Goal: Download file/media

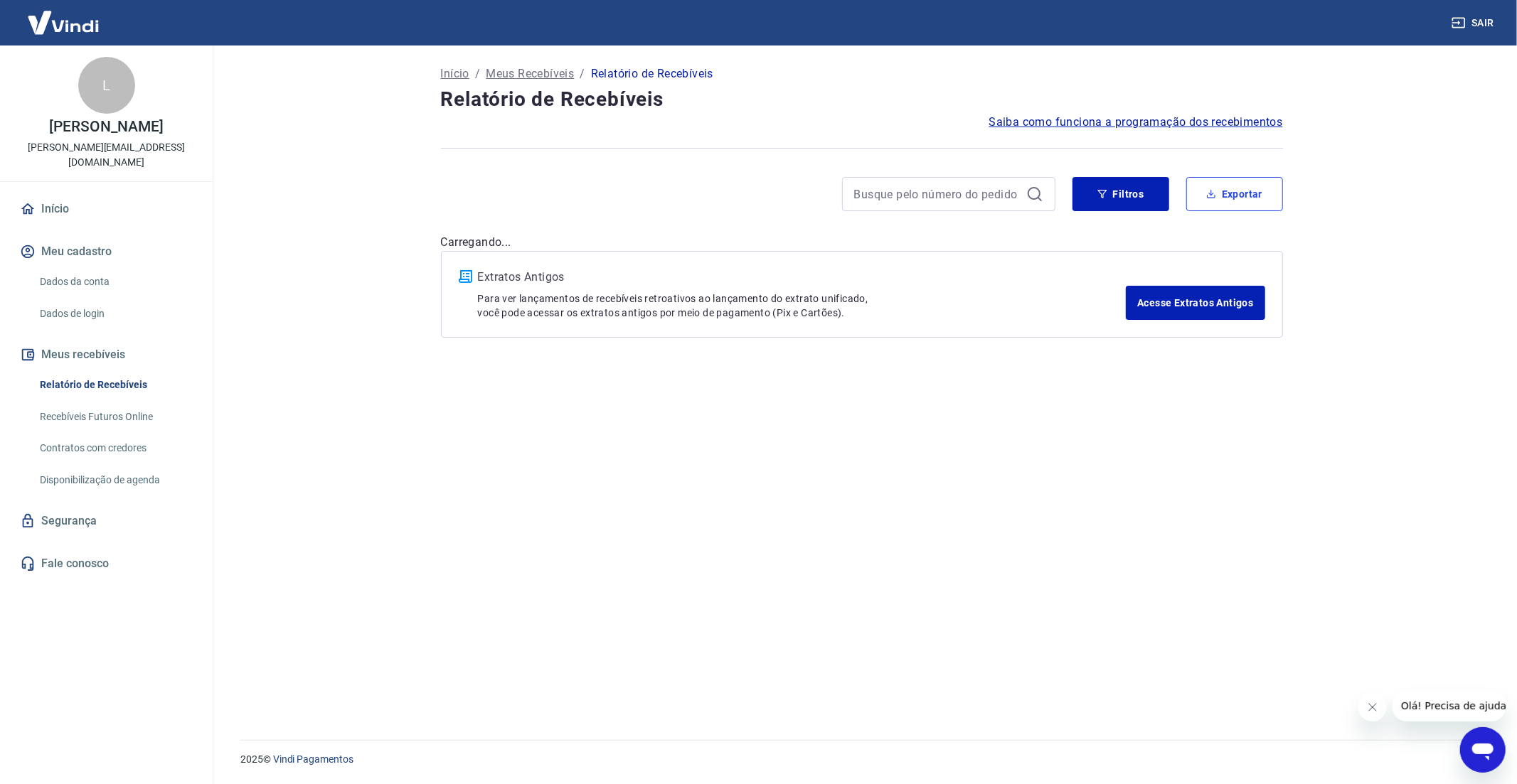
click at [1226, 186] on button "Exportar" at bounding box center [1234, 194] width 97 height 34
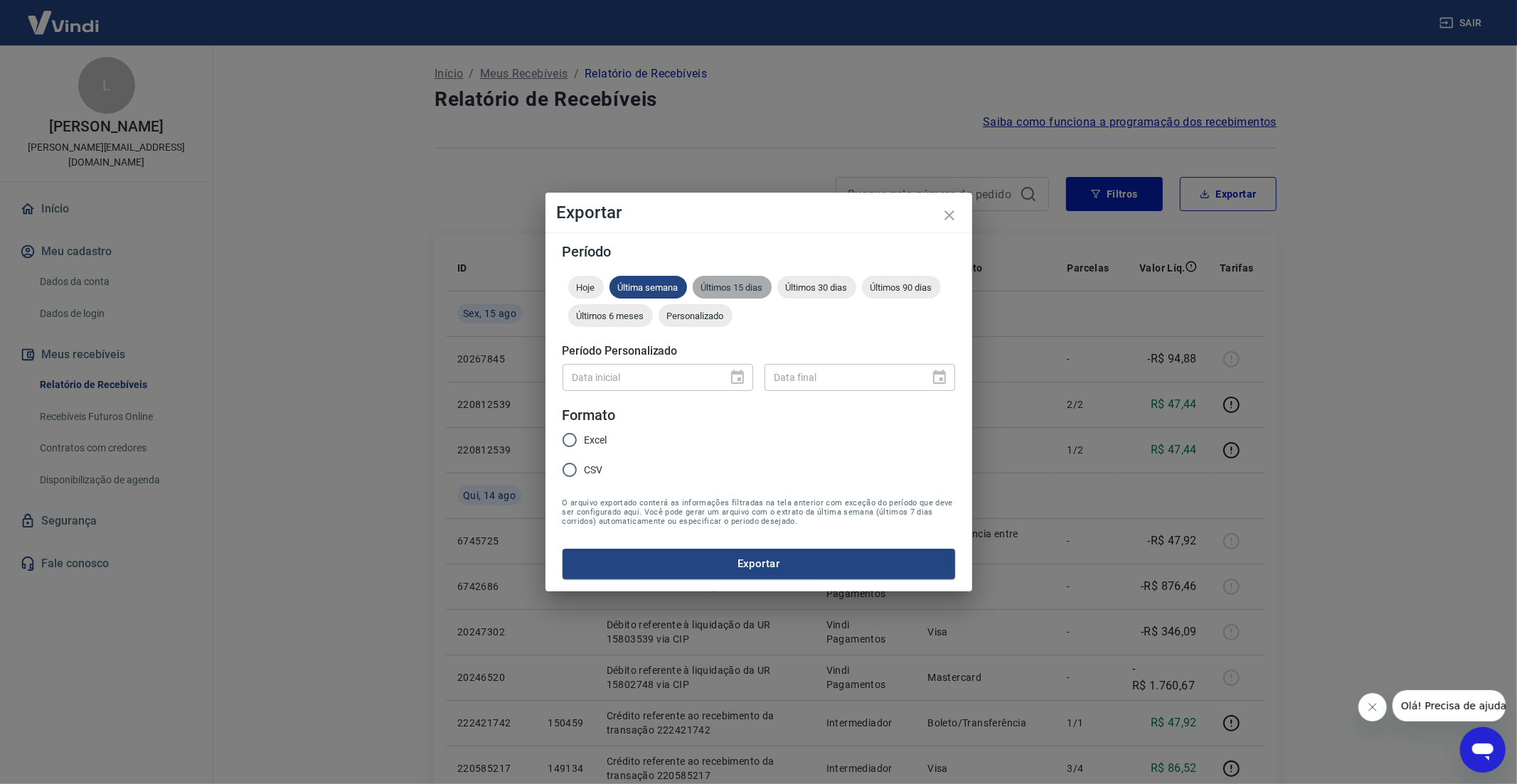
click at [735, 295] on div "Últimos 15 dias" at bounding box center [732, 287] width 79 height 23
click at [594, 460] on label "CSV" at bounding box center [581, 470] width 52 height 30
click at [584, 460] on input "CSV" at bounding box center [570, 470] width 30 height 30
radio input "true"
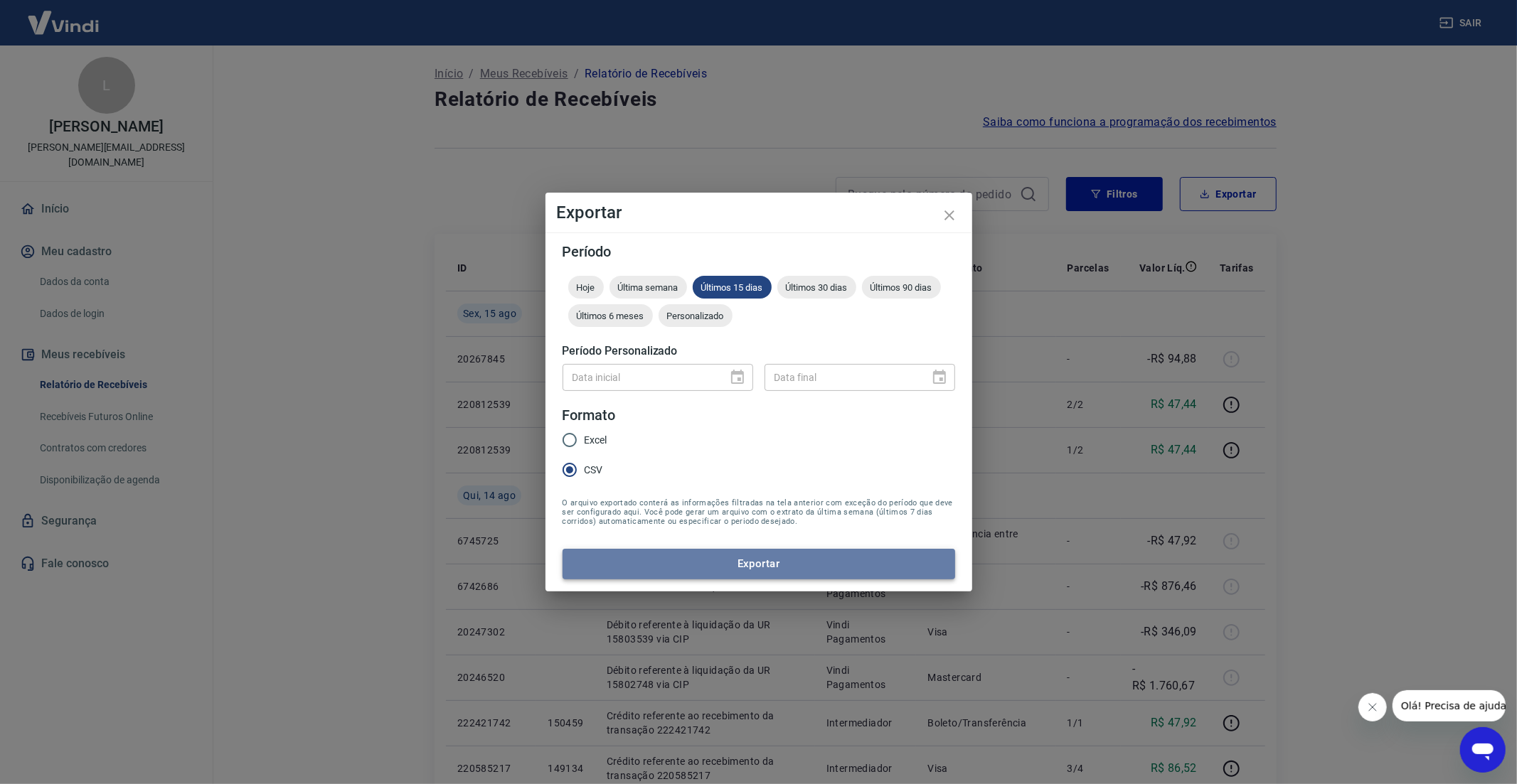
click at [765, 552] on button "Exportar" at bounding box center [759, 563] width 393 height 30
